Goal: Transaction & Acquisition: Download file/media

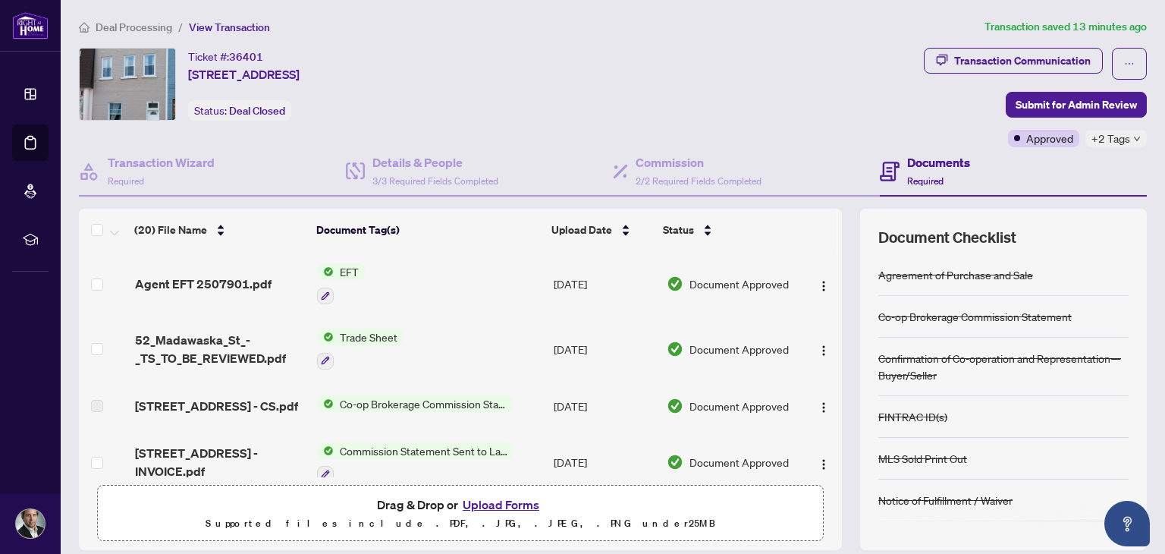
click at [347, 270] on span "EFT" at bounding box center [349, 271] width 31 height 17
click at [218, 283] on span "Agent EFT 2507901.pdf" at bounding box center [203, 284] width 137 height 18
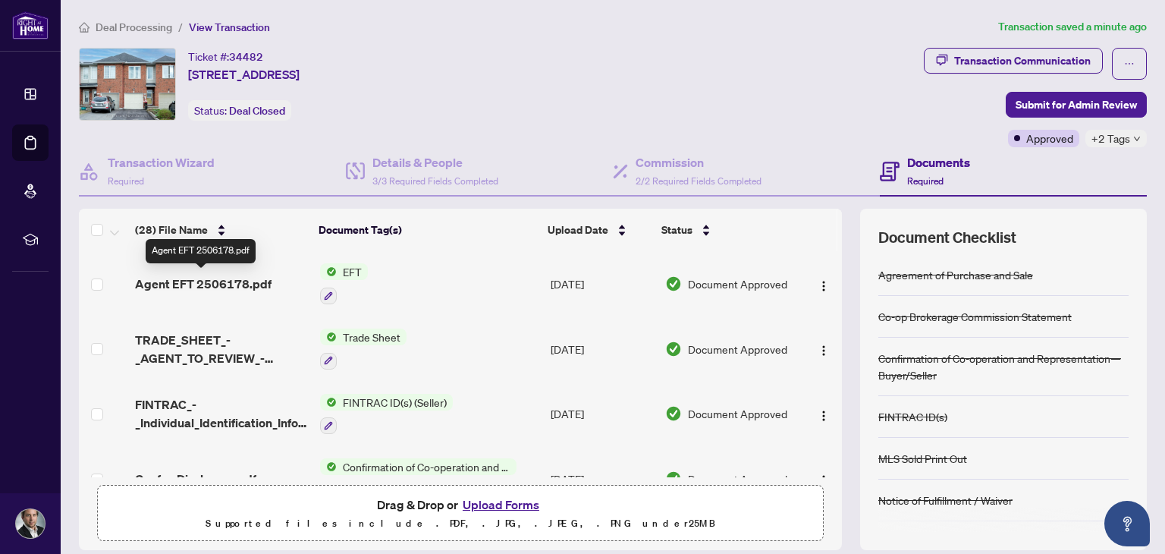
click at [240, 278] on span "Agent EFT 2506178.pdf" at bounding box center [203, 284] width 137 height 18
